Goal: Task Accomplishment & Management: Manage account settings

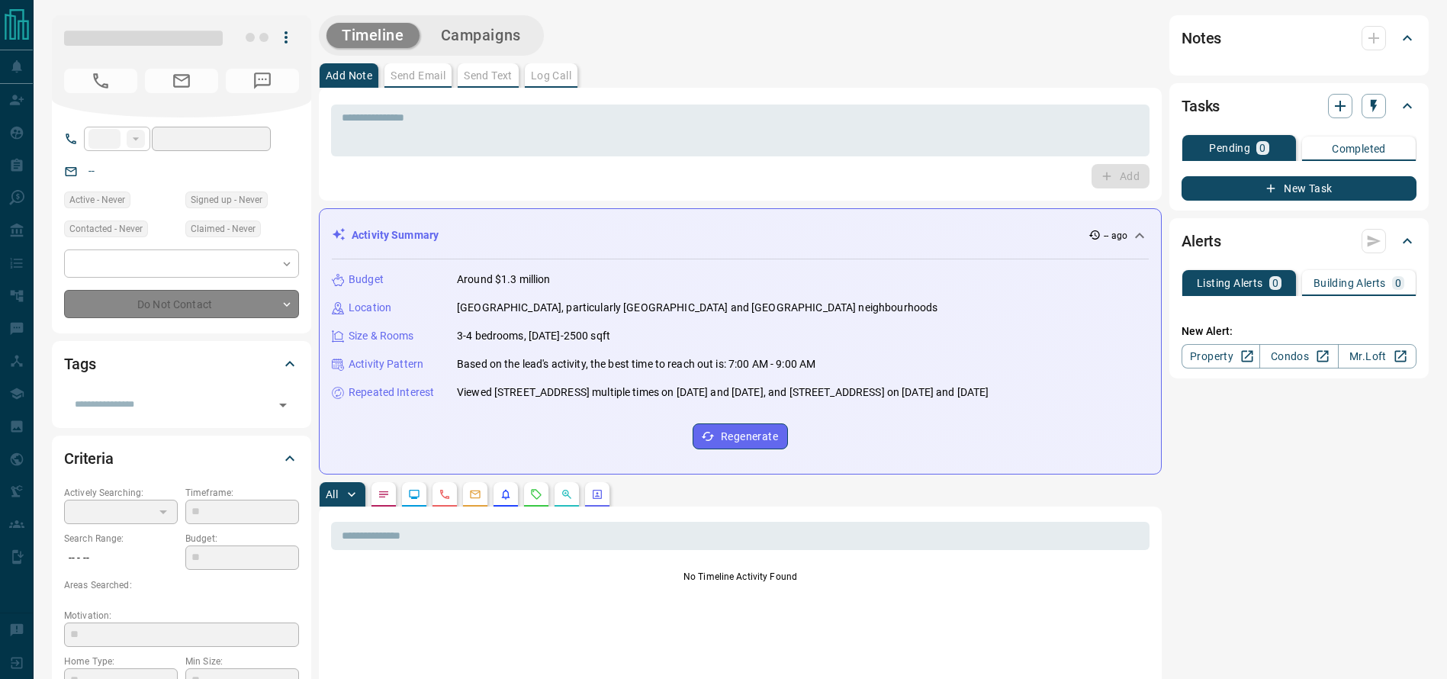
type input "**"
type input "**********"
type input "*******"
type input "*"
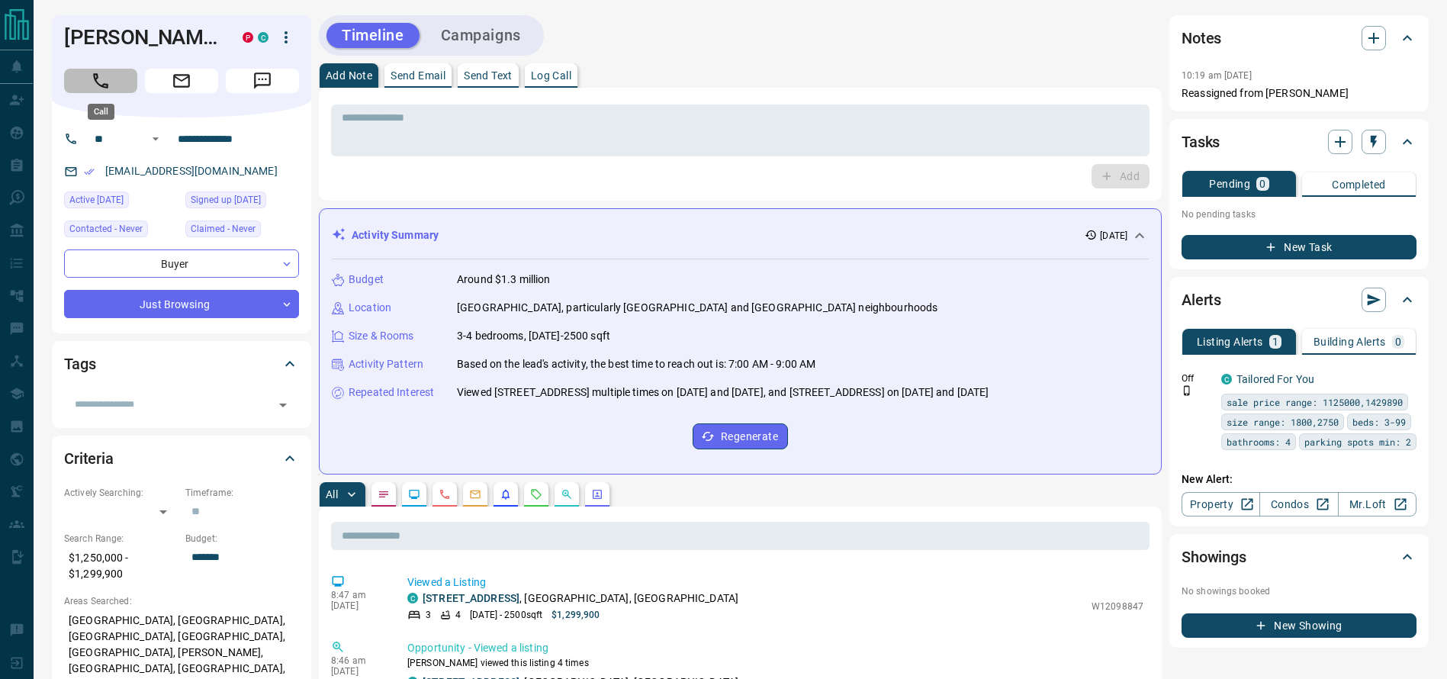
click at [108, 86] on icon "Call" at bounding box center [100, 80] width 15 height 15
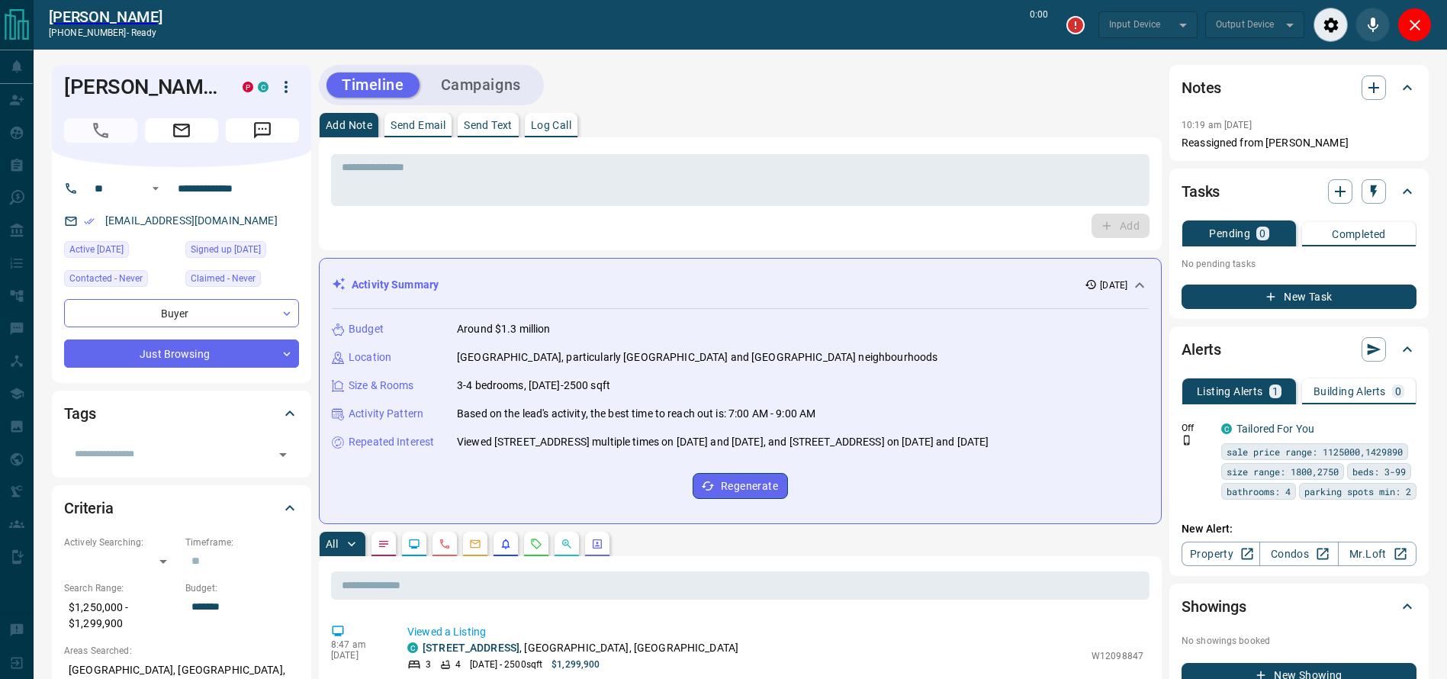
type input "*******"
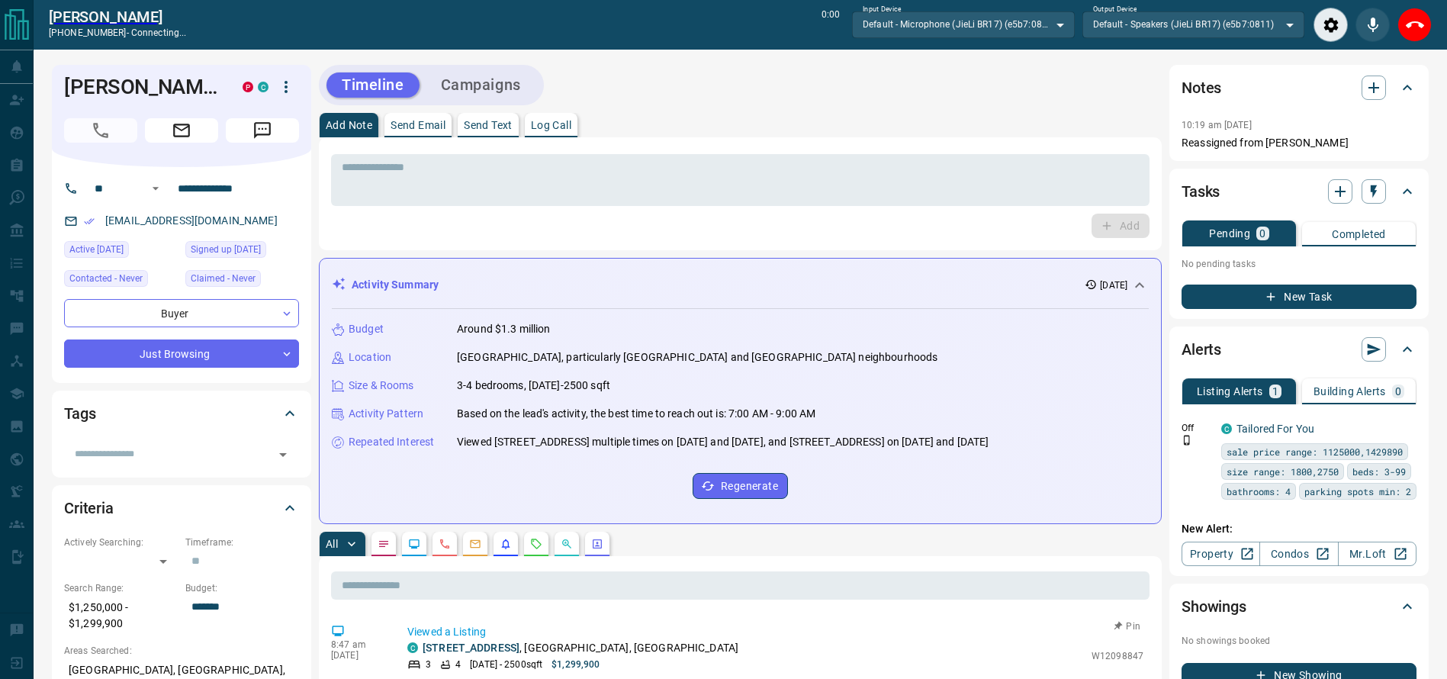
click at [810, 678] on html "**********" at bounding box center [723, 339] width 1447 height 679
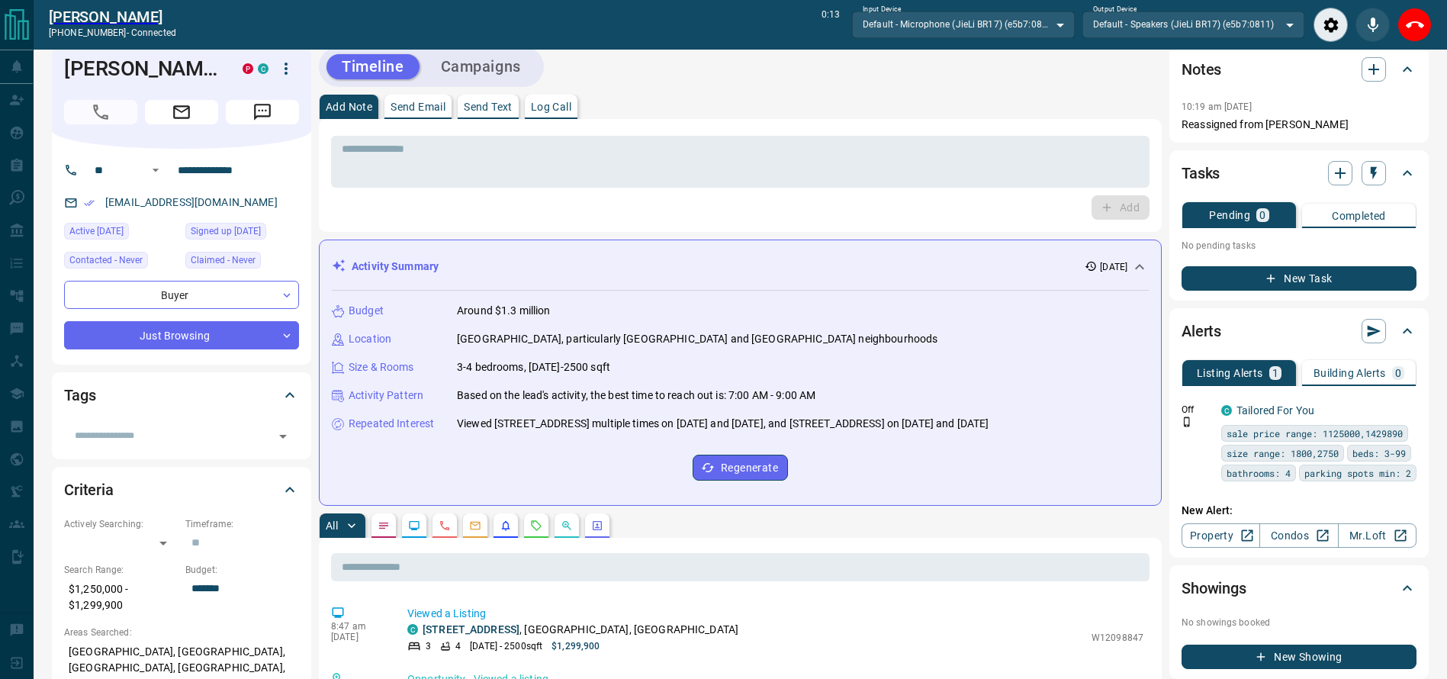
click at [653, 133] on div "* ​" at bounding box center [740, 159] width 819 height 56
click at [712, 208] on div "Add" at bounding box center [740, 207] width 819 height 24
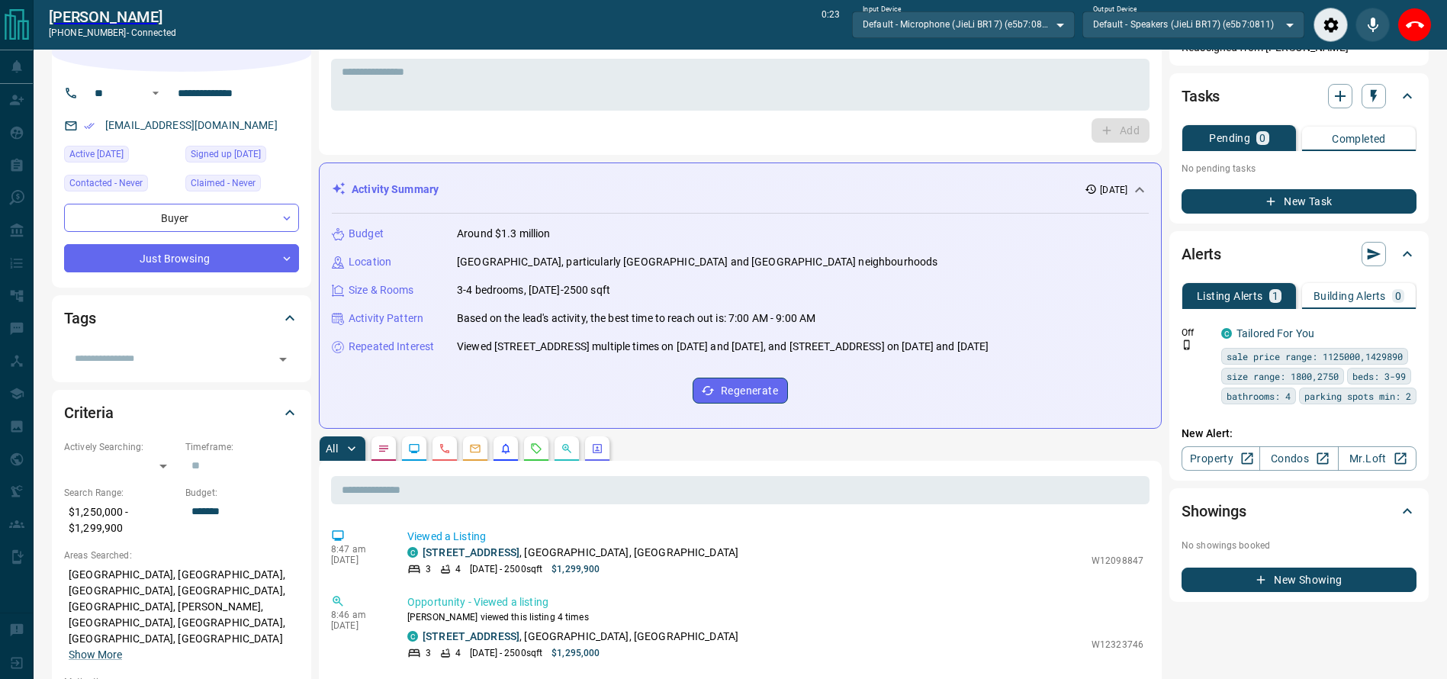
scroll to position [96, 0]
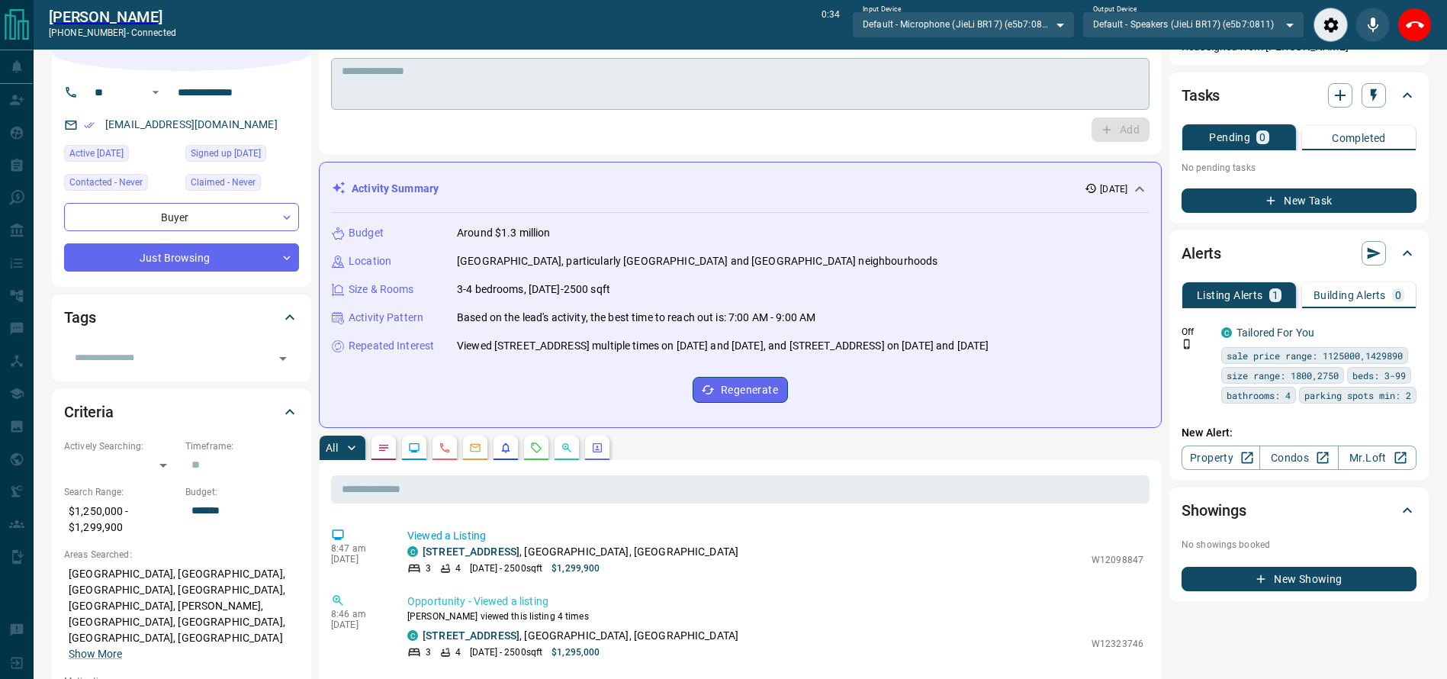
click at [718, 78] on textarea at bounding box center [740, 84] width 797 height 39
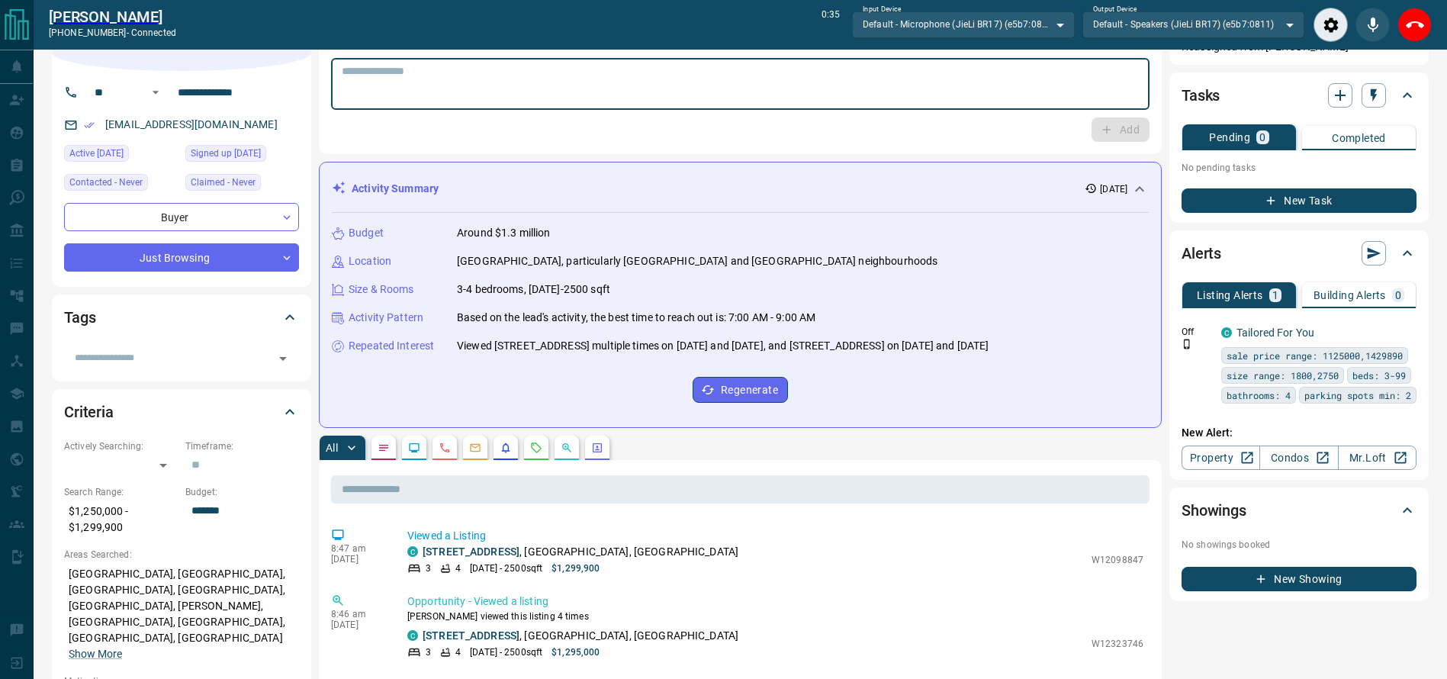
click at [609, 116] on div "* ​ Add" at bounding box center [740, 97] width 819 height 89
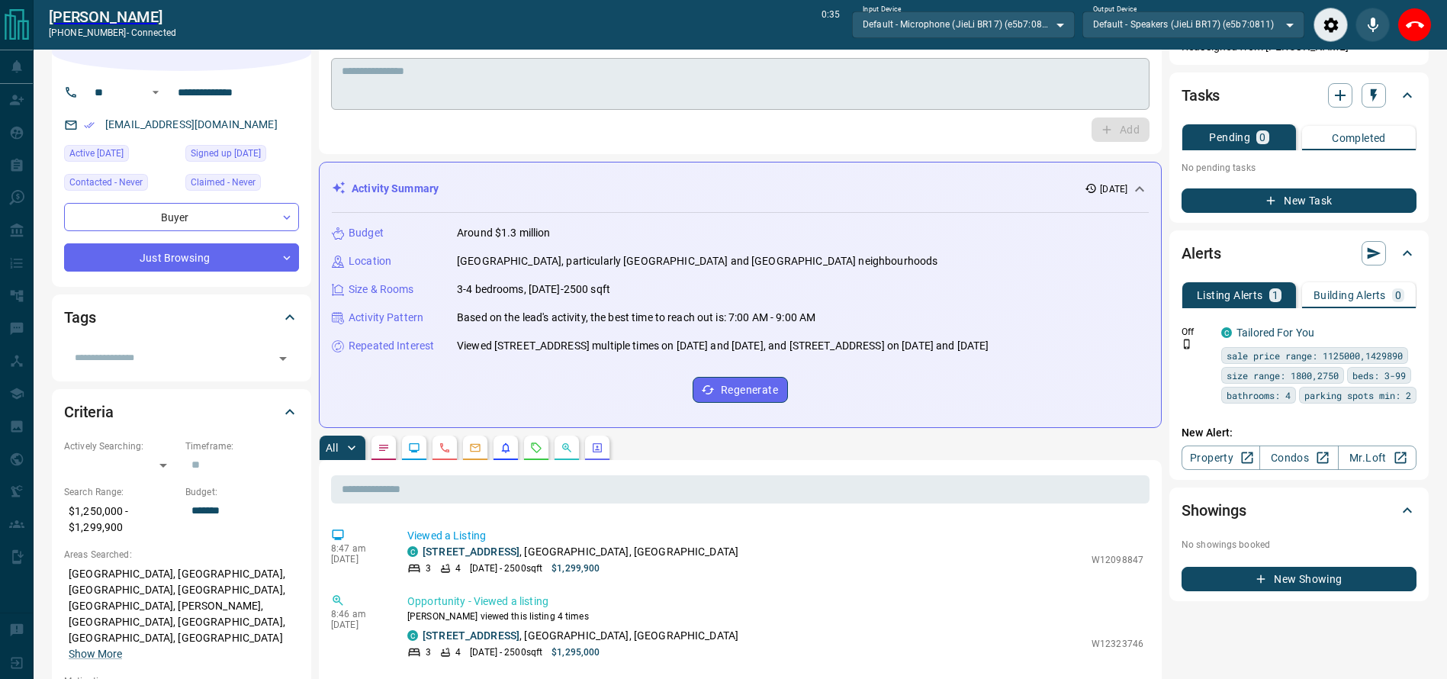
click at [599, 95] on textarea at bounding box center [740, 84] width 797 height 39
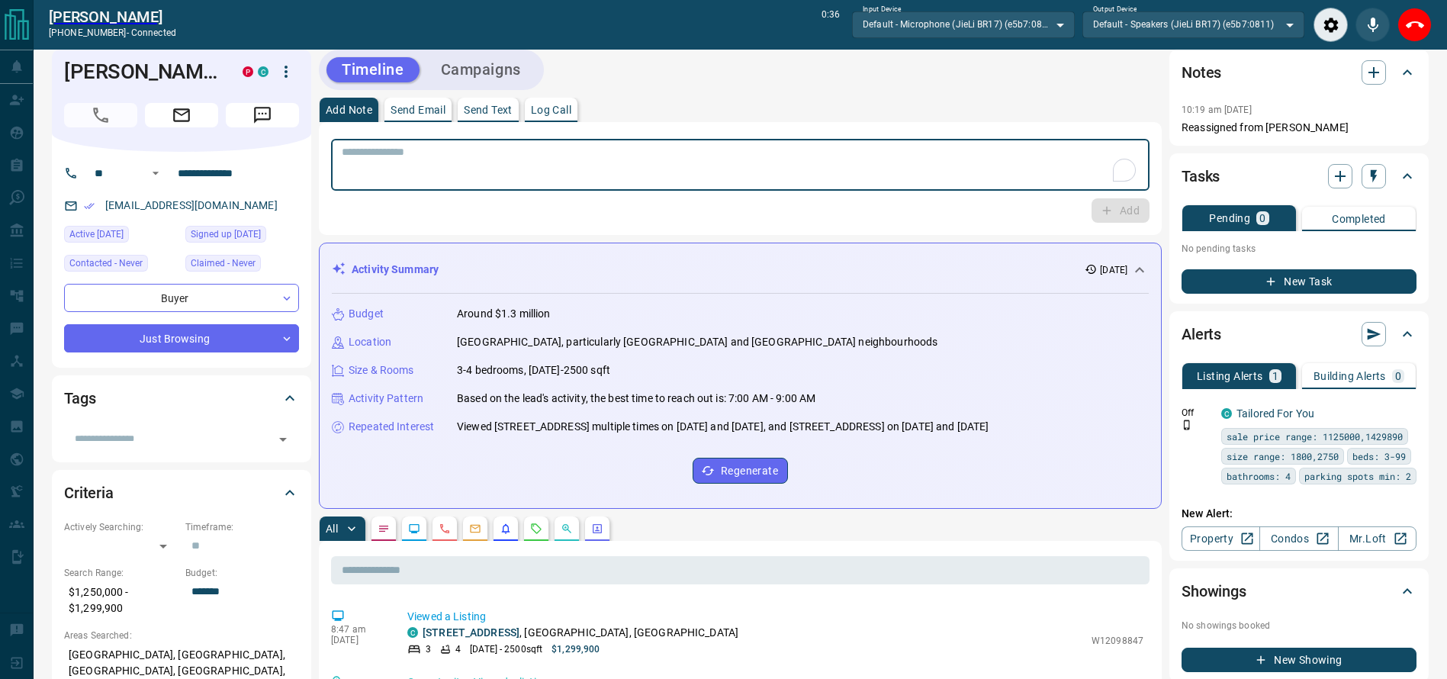
scroll to position [0, 0]
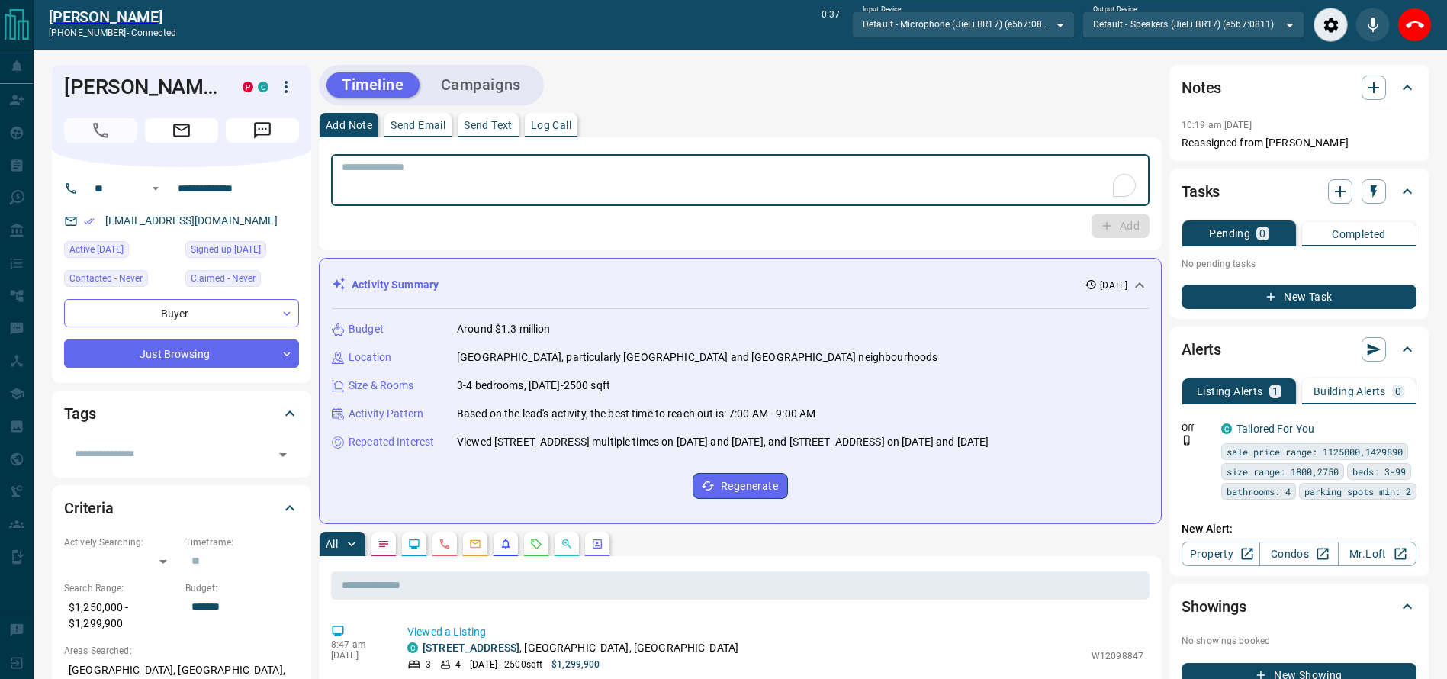
click at [554, 203] on div "* ​" at bounding box center [740, 180] width 819 height 52
click at [545, 198] on div "* ​" at bounding box center [740, 180] width 819 height 52
click at [700, 146] on div "* ​ Add" at bounding box center [740, 193] width 843 height 113
click at [684, 179] on textarea "To enrich screen reader interactions, please activate Accessibility in Grammarl…" at bounding box center [740, 180] width 797 height 39
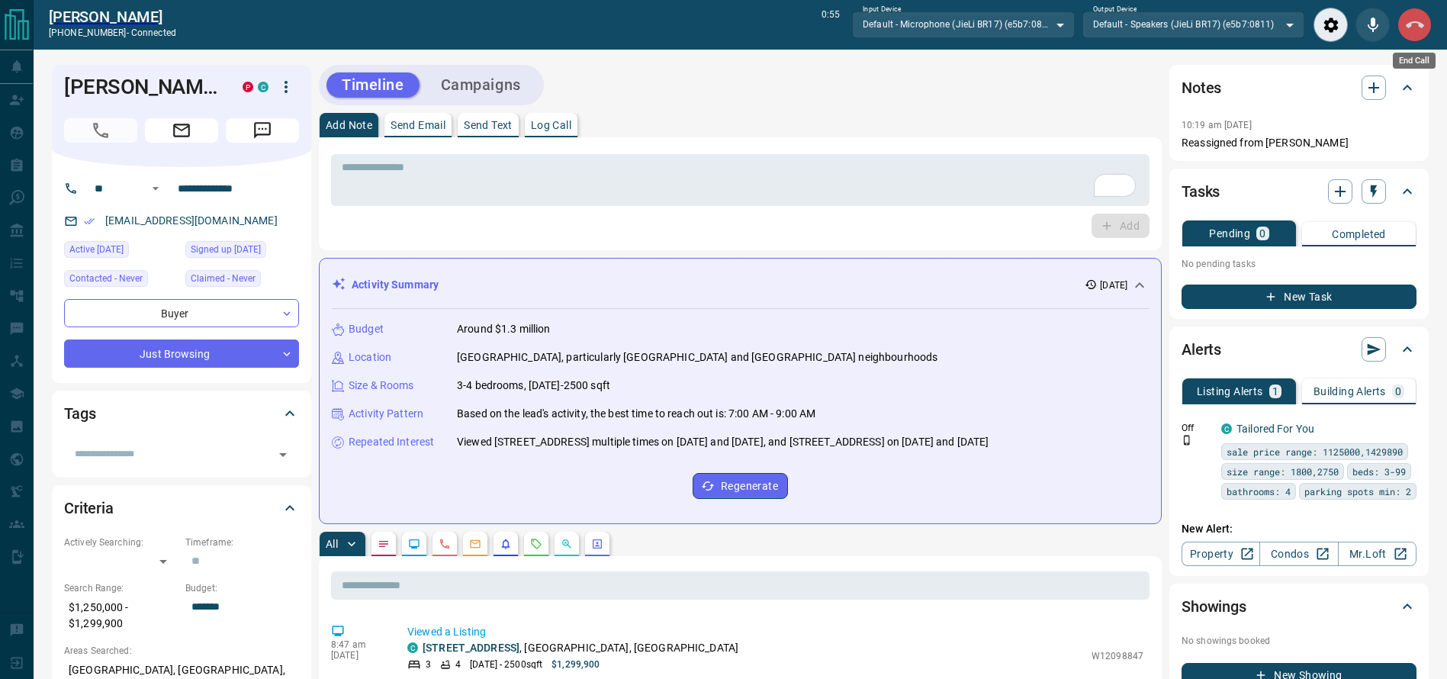
click at [1411, 19] on icon "End Call" at bounding box center [1415, 25] width 18 height 18
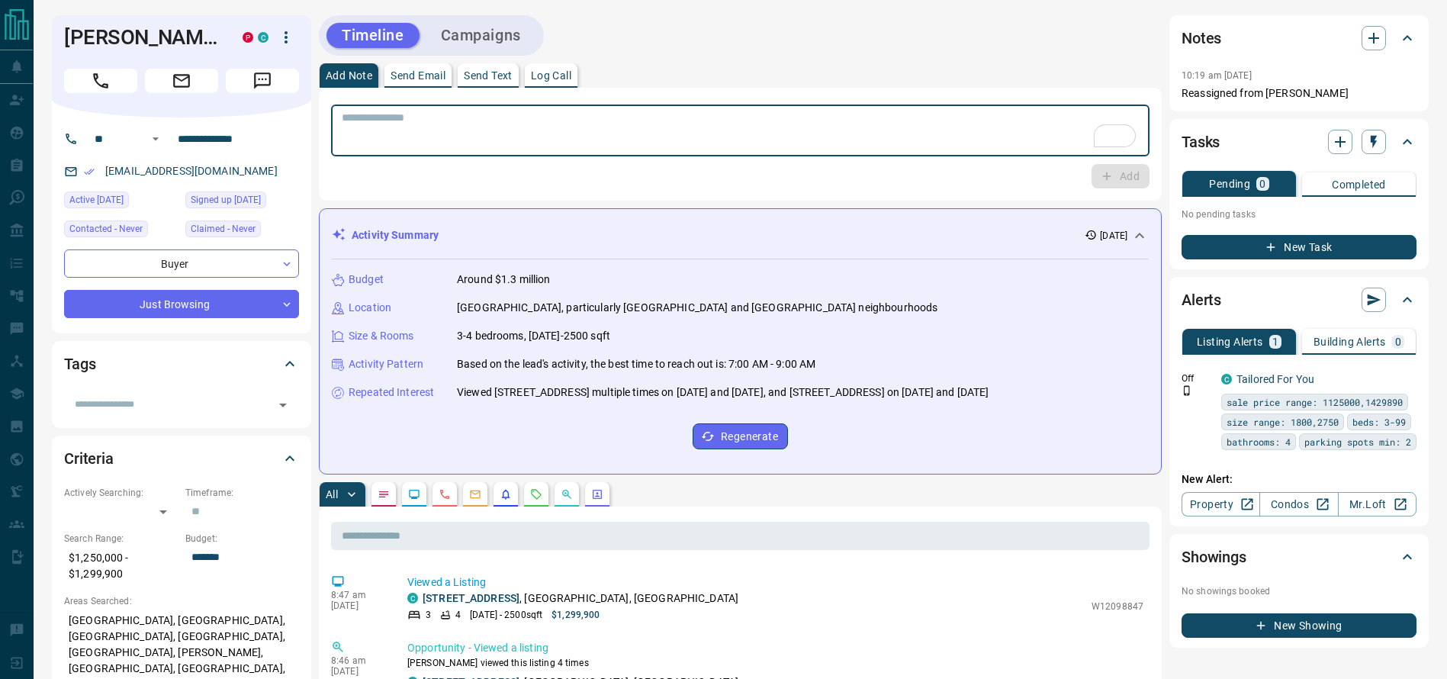
click at [920, 123] on textarea "To enrich screen reader interactions, please activate Accessibility in Grammarl…" at bounding box center [740, 130] width 797 height 39
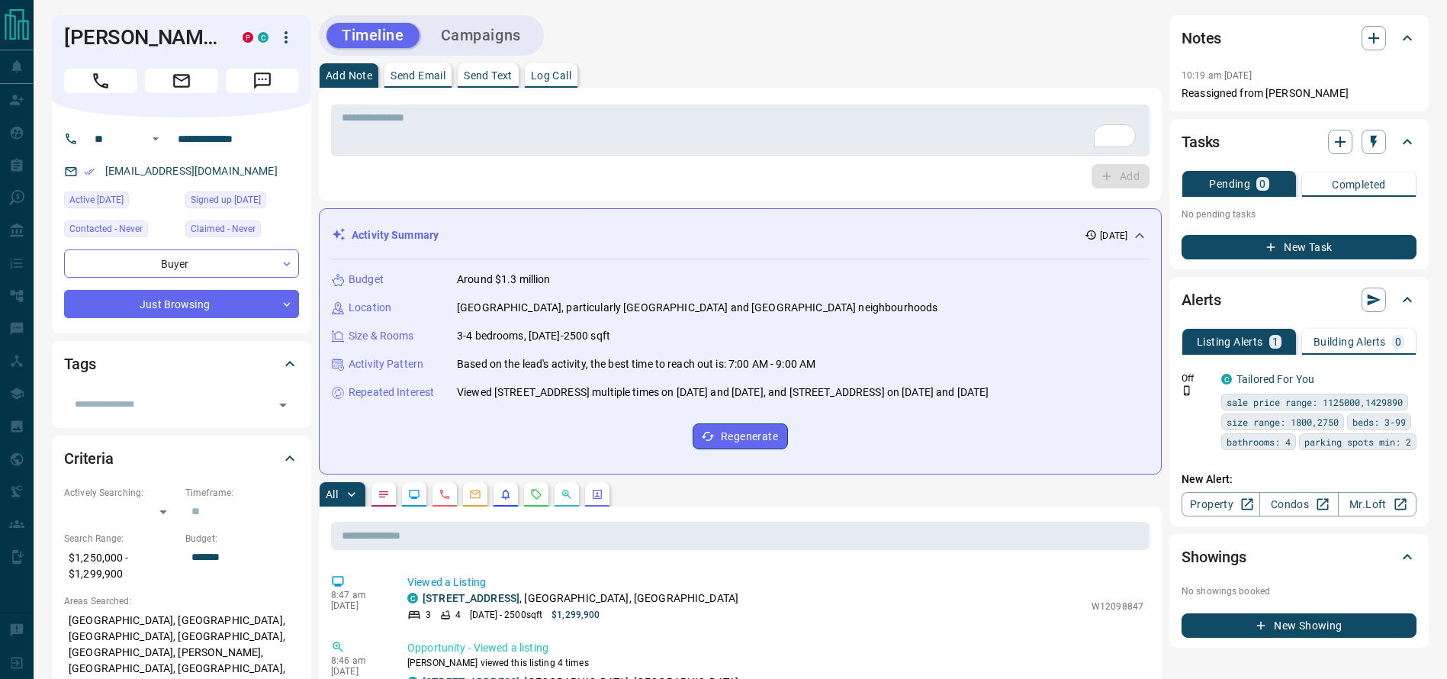
click at [963, 48] on div "Timeline Campaigns" at bounding box center [740, 35] width 843 height 40
click at [832, 162] on div "* ​ Add" at bounding box center [740, 144] width 819 height 89
click at [723, 116] on div "* ​" at bounding box center [740, 131] width 819 height 52
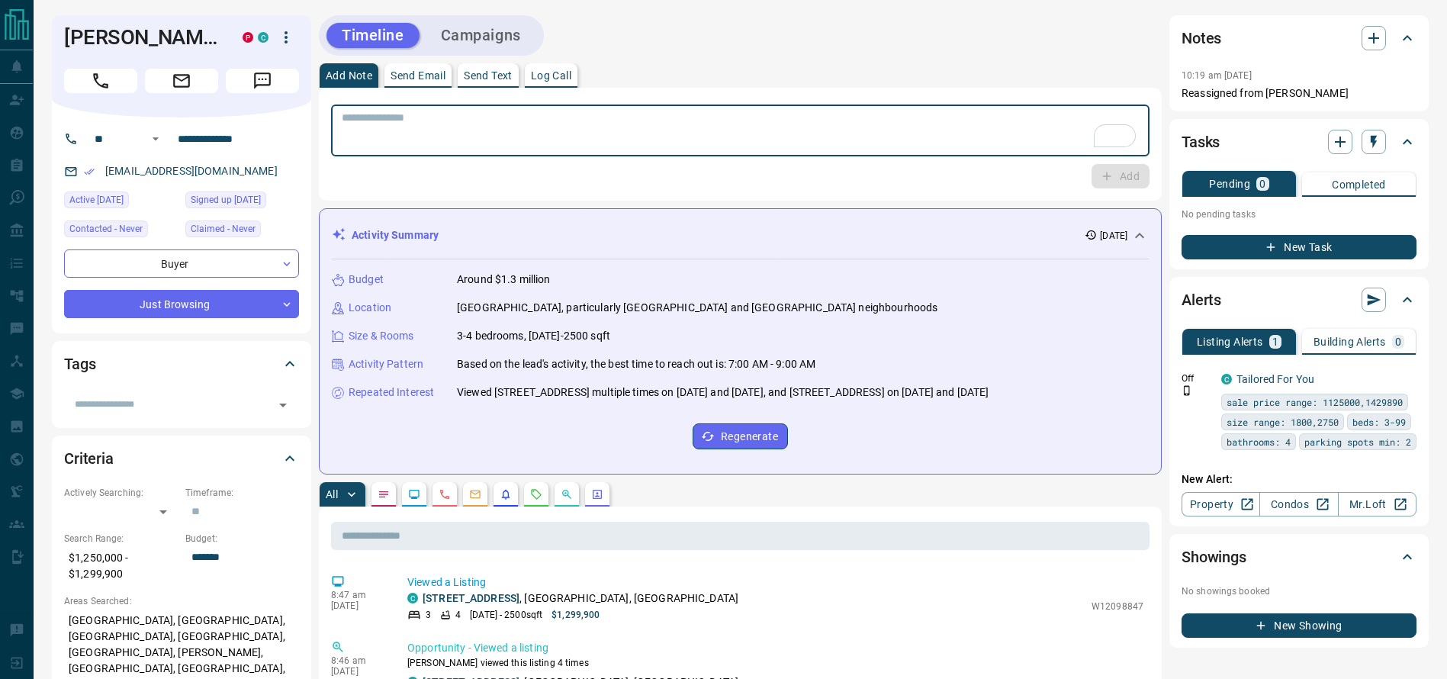
click at [719, 117] on textarea "To enrich screen reader interactions, please activate Accessibility in Grammarl…" at bounding box center [740, 130] width 797 height 39
type textarea "**********"
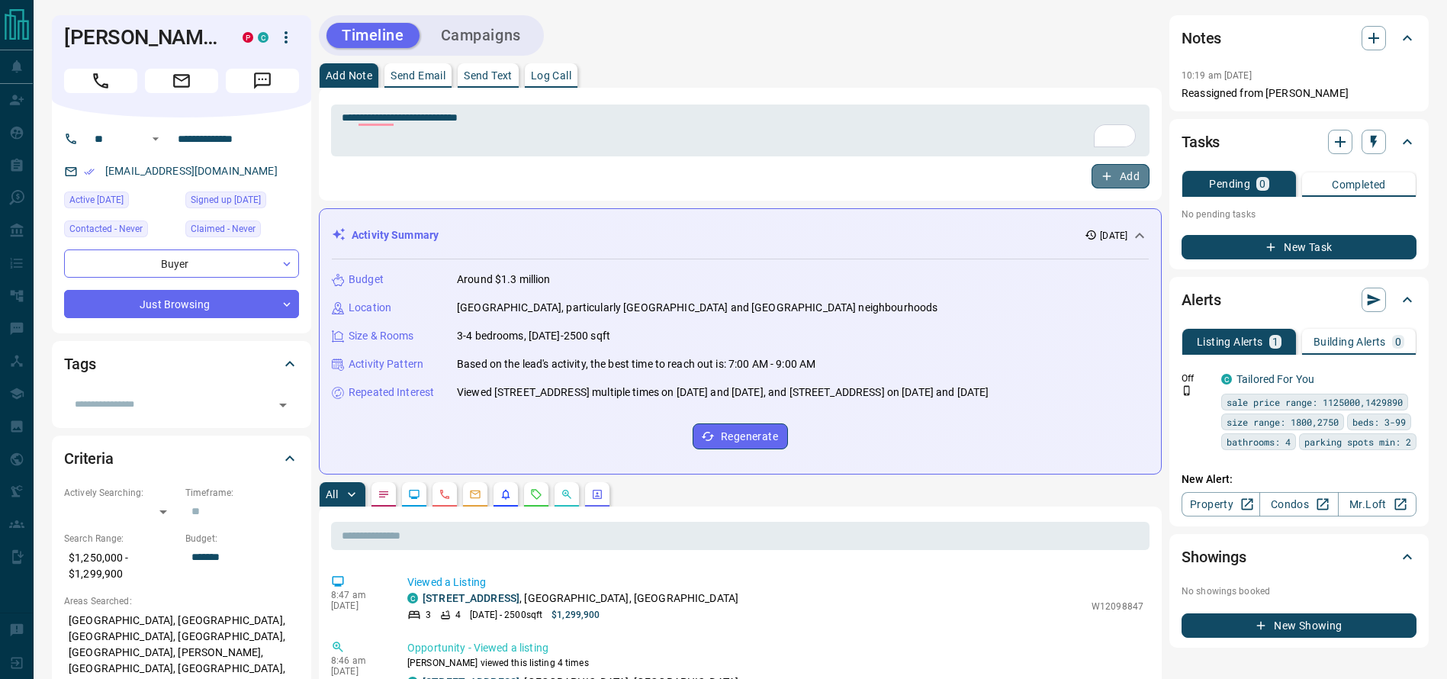
click at [1134, 182] on button "Add" at bounding box center [1121, 176] width 58 height 24
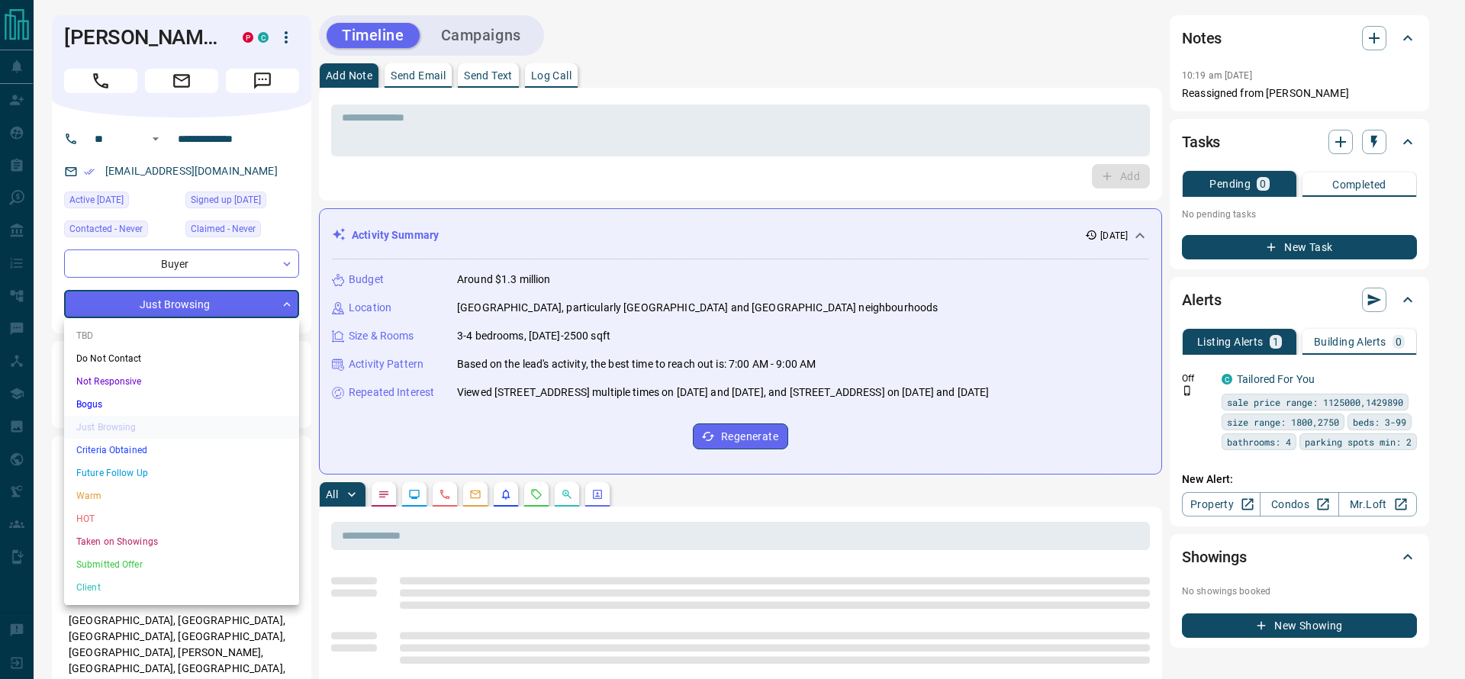
click at [162, 443] on li "Criteria Obtained" at bounding box center [181, 450] width 235 height 23
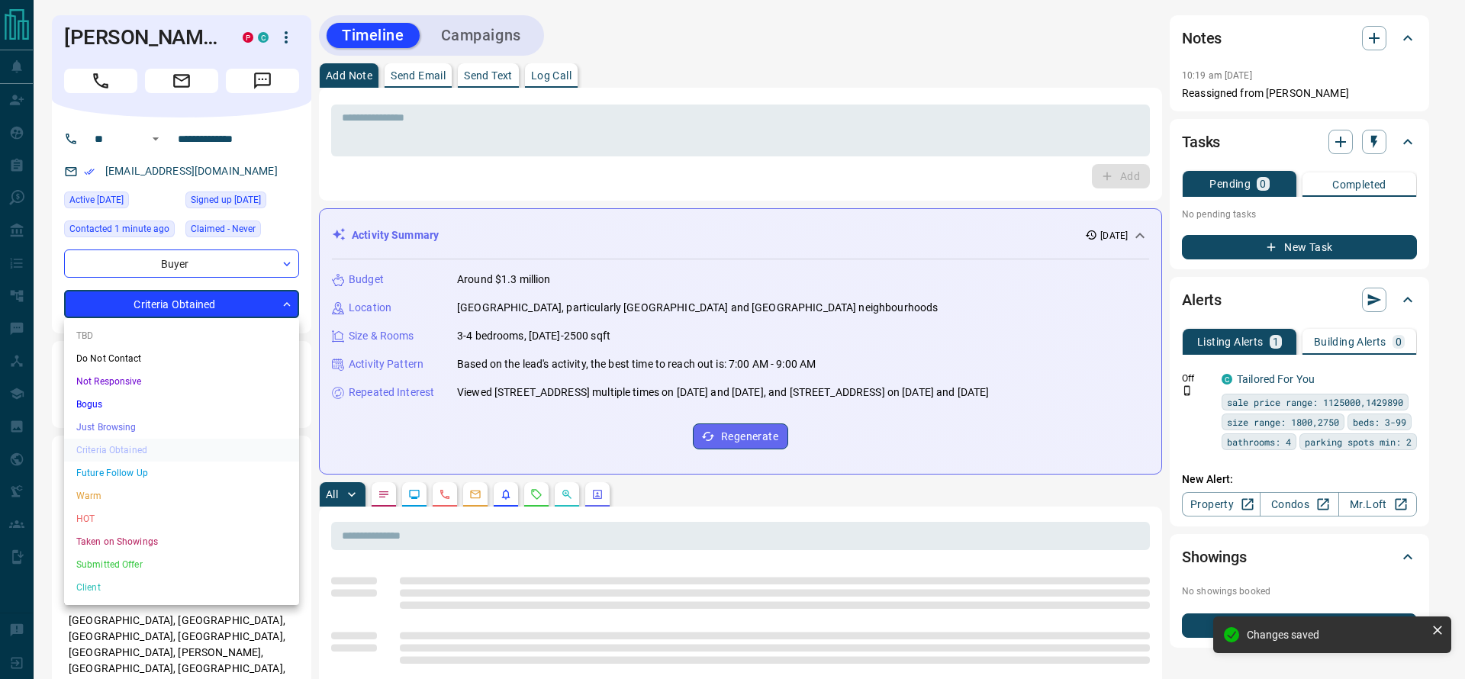
click at [122, 474] on li "Future Follow Up" at bounding box center [181, 473] width 235 height 23
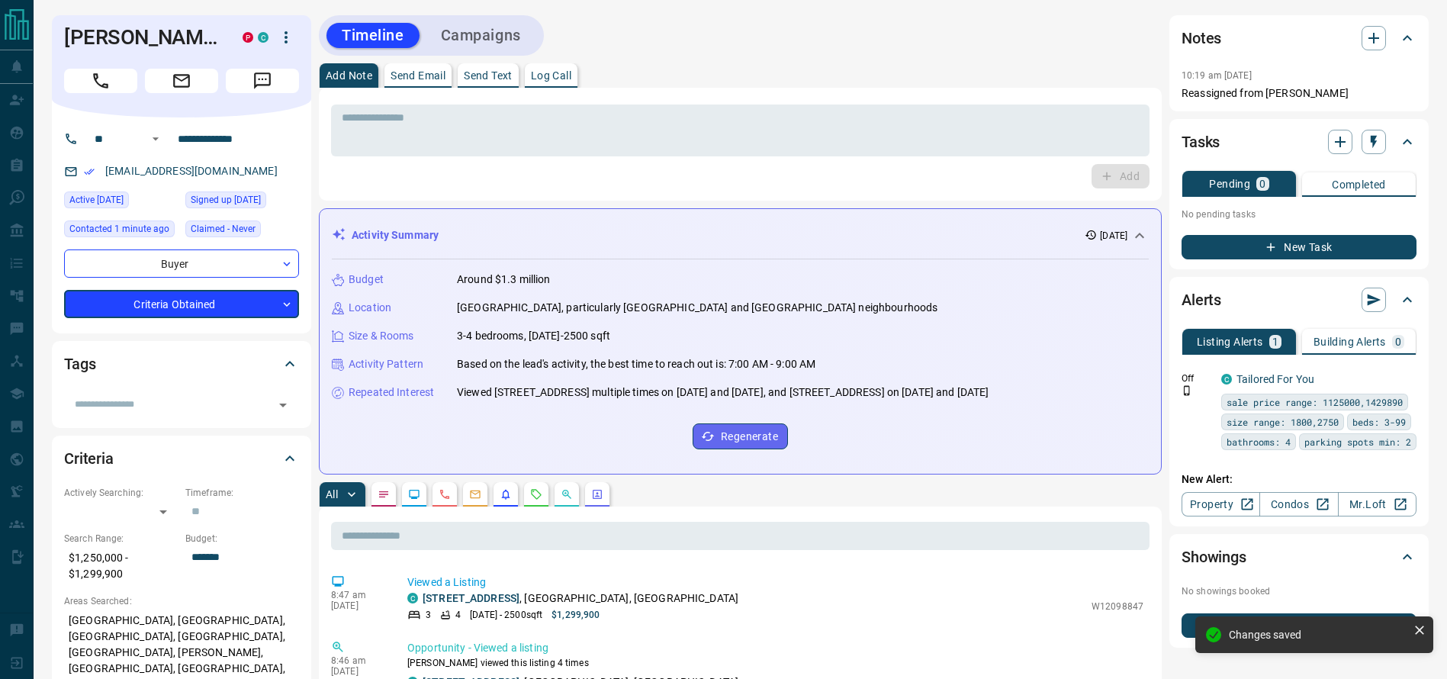
type input "*"
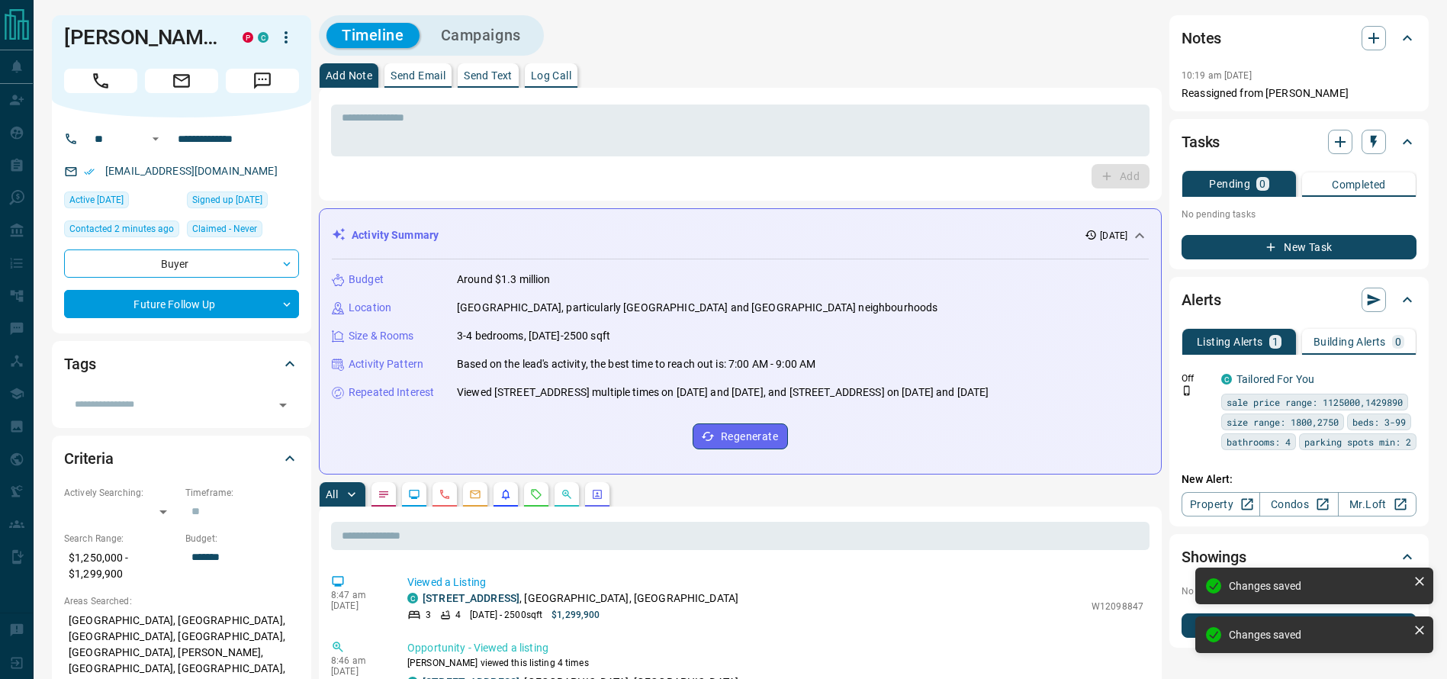
click at [762, 96] on div "* ​ Add" at bounding box center [740, 144] width 843 height 113
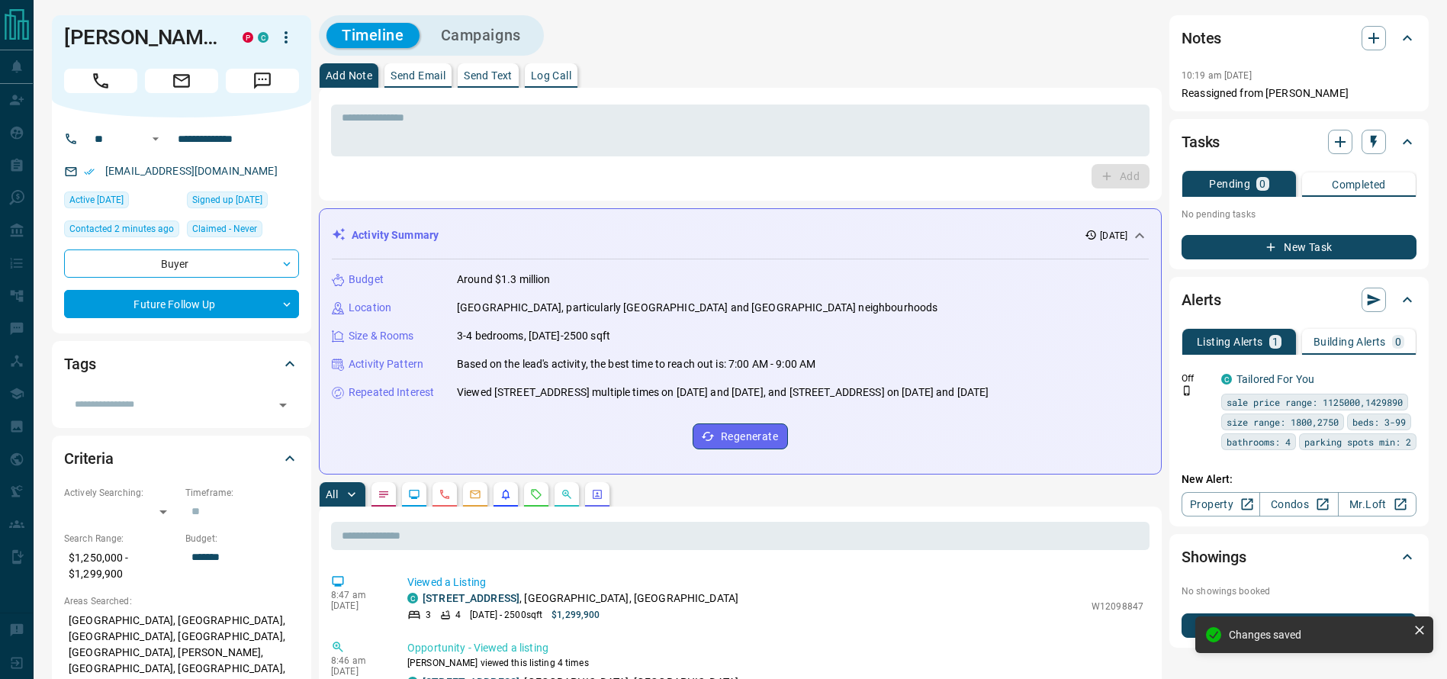
click at [758, 68] on div "Add Note Send Email Send Text Log Call" at bounding box center [740, 75] width 843 height 24
click at [758, 67] on div "Add Note Send Email Send Text Log Call" at bounding box center [740, 75] width 843 height 24
click at [848, 40] on div "Timeline Campaigns" at bounding box center [740, 35] width 843 height 40
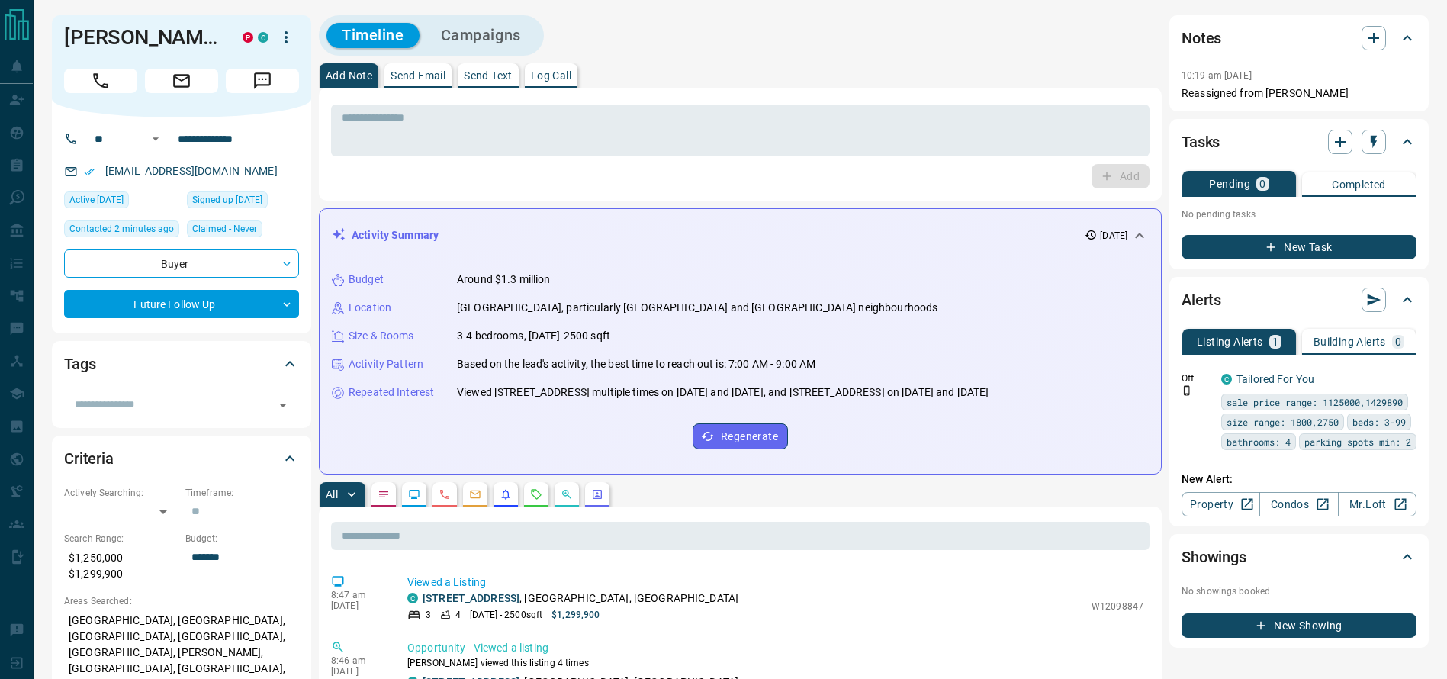
click at [914, 84] on div "Add Note Send Email Send Text Log Call" at bounding box center [740, 75] width 843 height 24
